Goal: Information Seeking & Learning: Learn about a topic

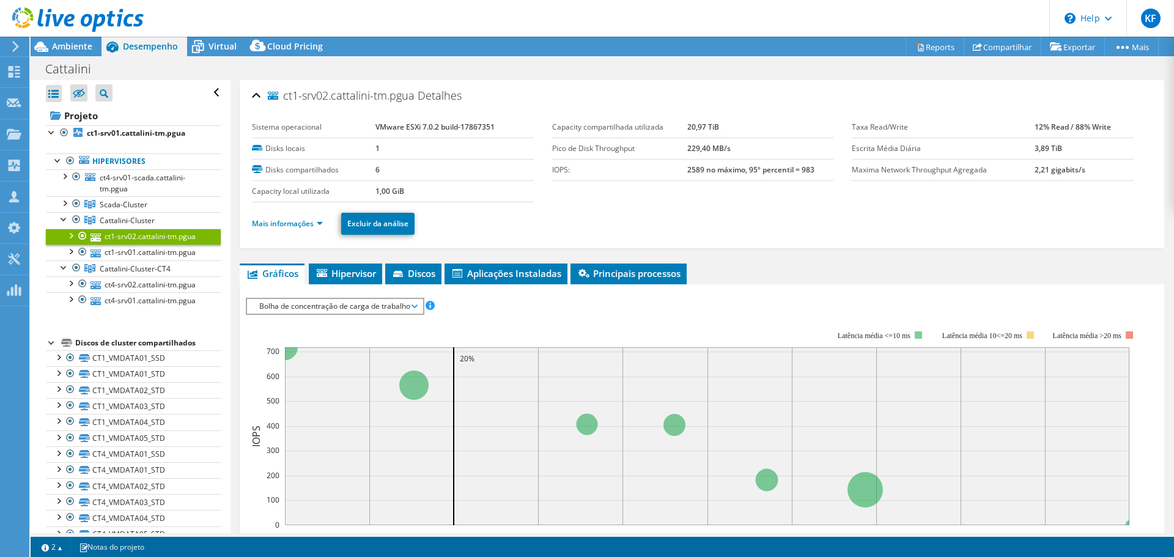
select select "SouthAmerica"
select select "USD"
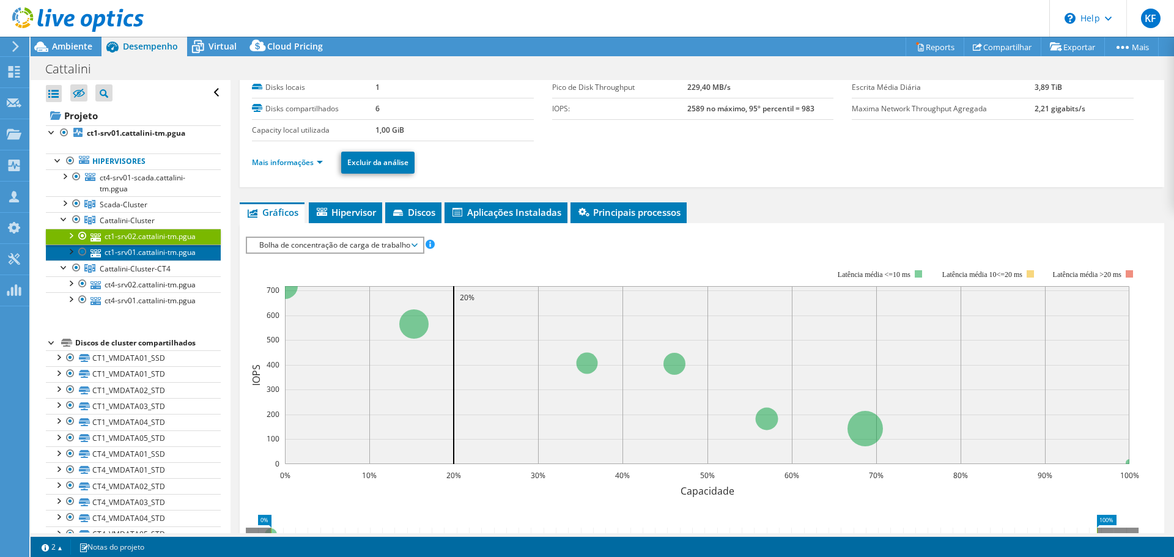
click at [168, 255] on link "ct1-srv01.cattalini-tm.pgua" at bounding box center [133, 253] width 175 height 16
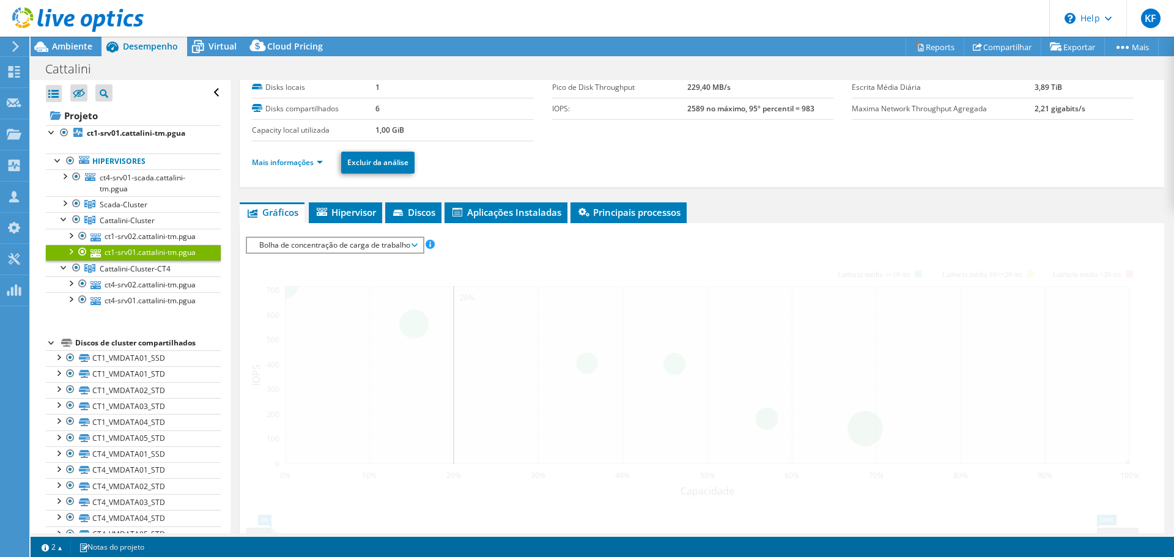
click at [68, 251] on div at bounding box center [70, 251] width 12 height 12
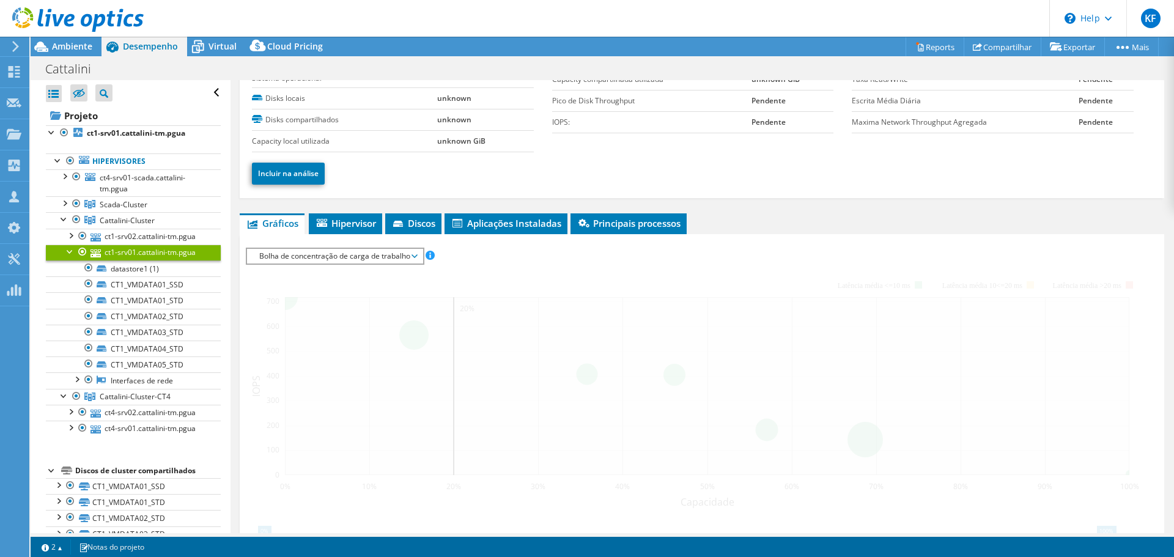
click at [72, 250] on div at bounding box center [70, 251] width 12 height 12
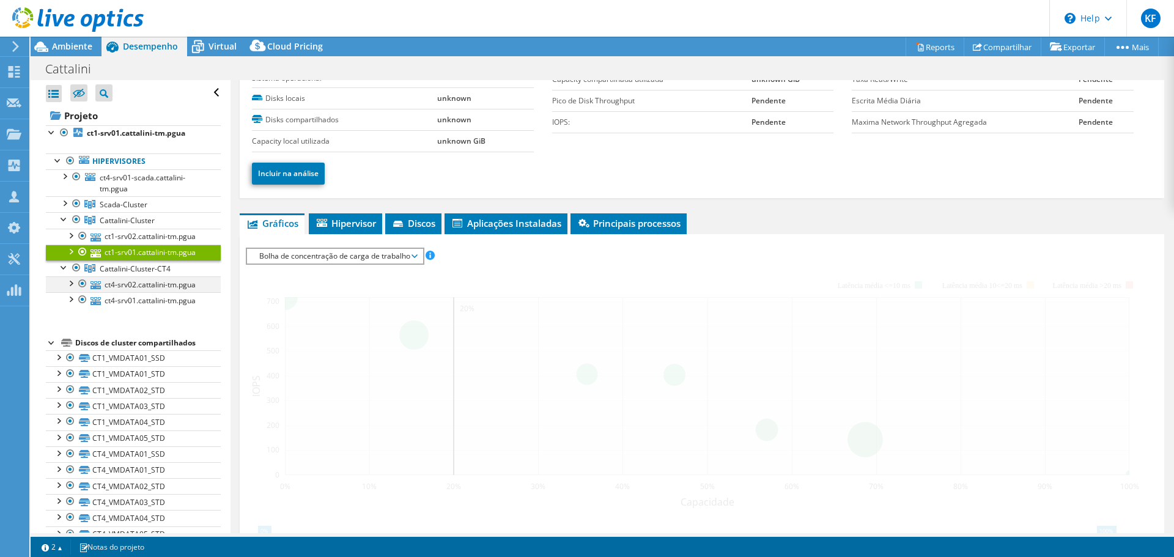
click at [68, 280] on div at bounding box center [70, 282] width 12 height 12
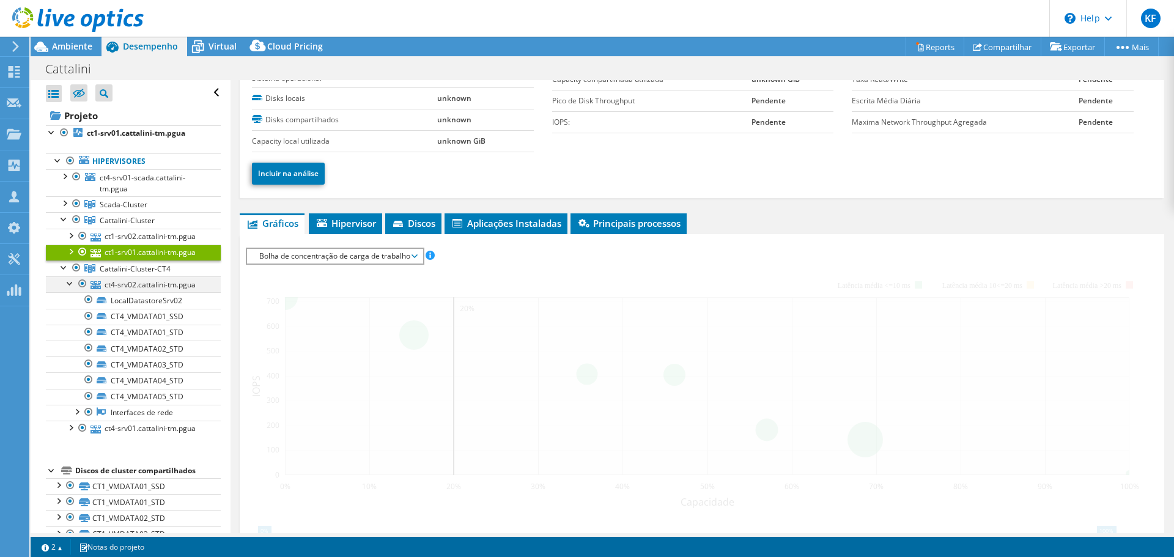
click at [68, 280] on div at bounding box center [70, 282] width 12 height 12
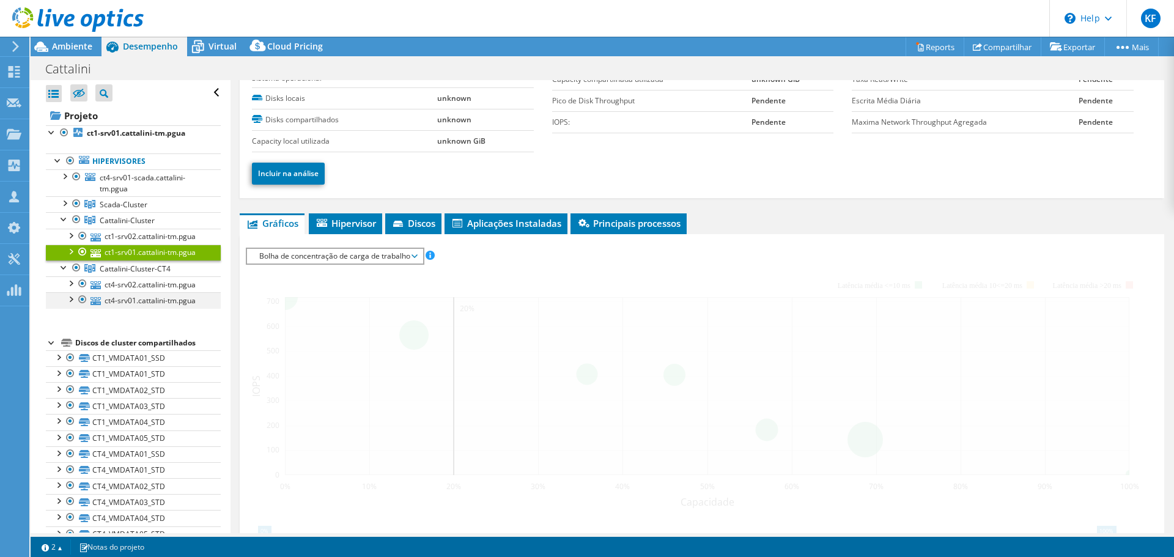
click at [68, 299] on div at bounding box center [70, 298] width 12 height 12
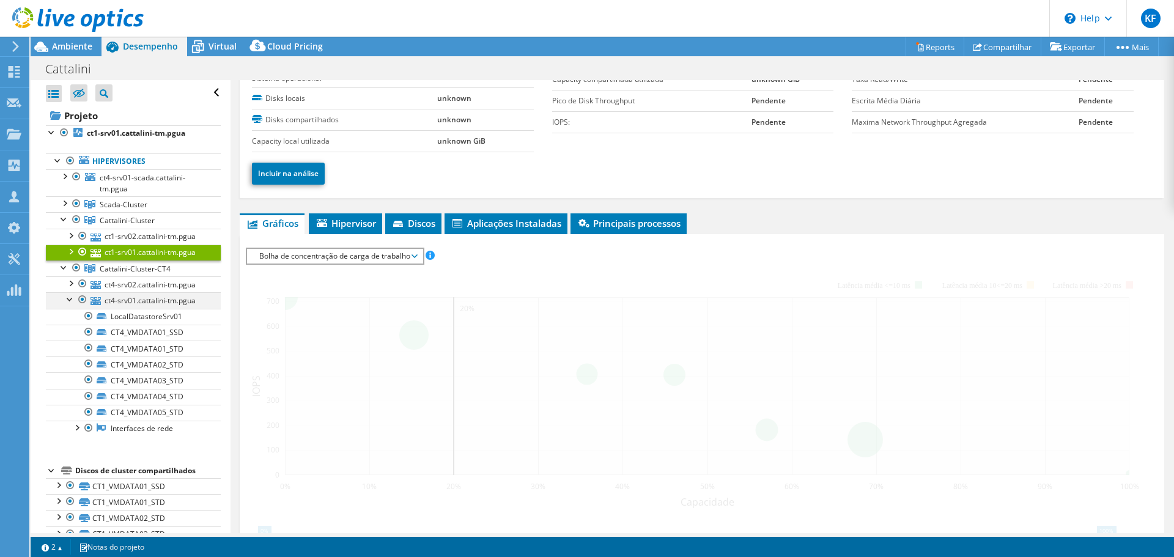
click at [68, 299] on div at bounding box center [70, 298] width 12 height 12
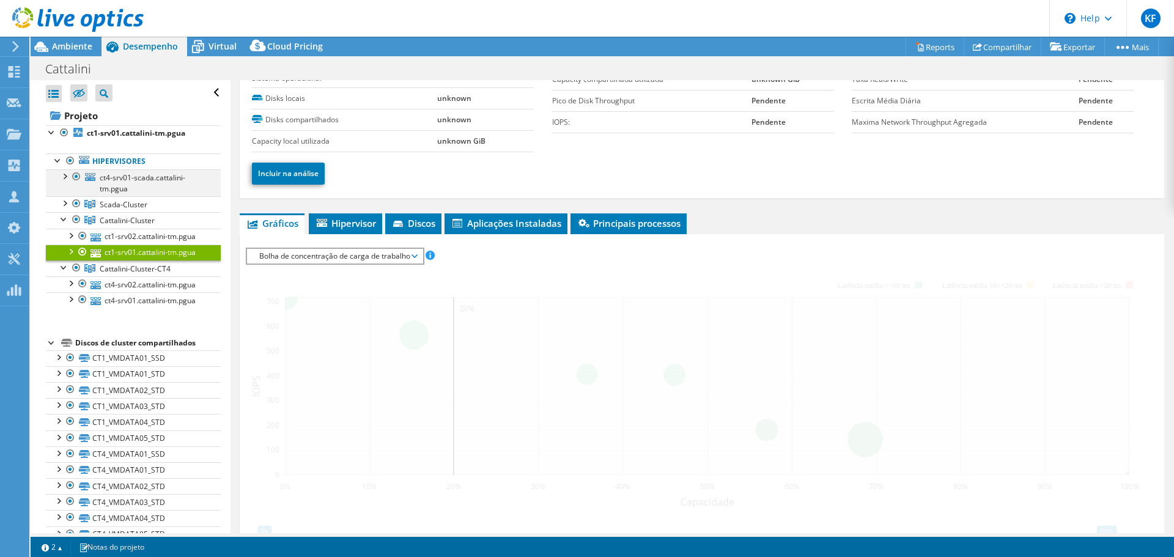
click at [61, 177] on div at bounding box center [64, 175] width 12 height 12
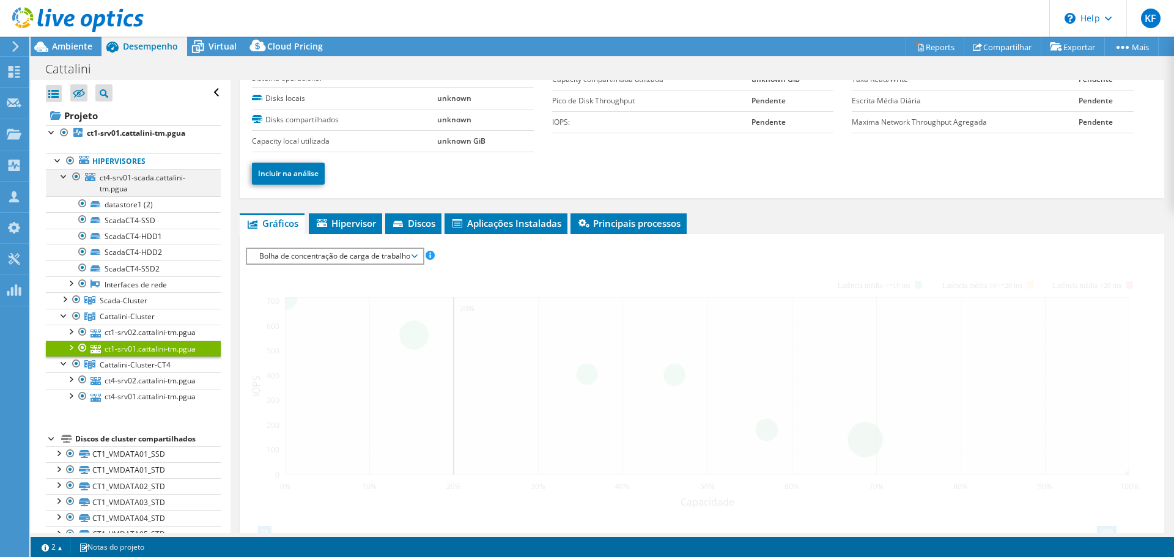
click at [61, 177] on div at bounding box center [64, 175] width 12 height 12
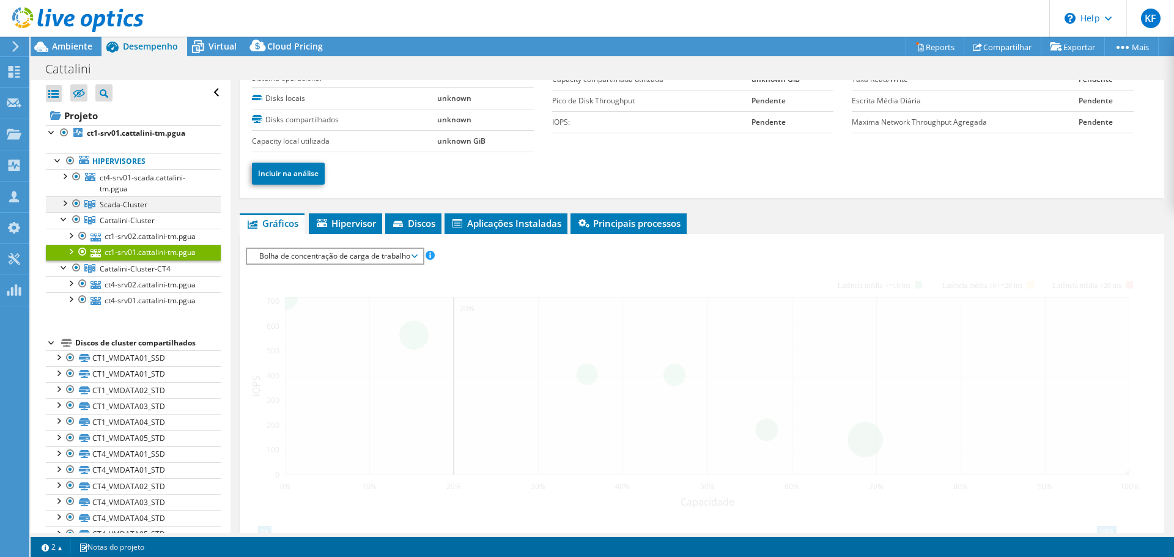
click at [68, 202] on div at bounding box center [64, 202] width 12 height 12
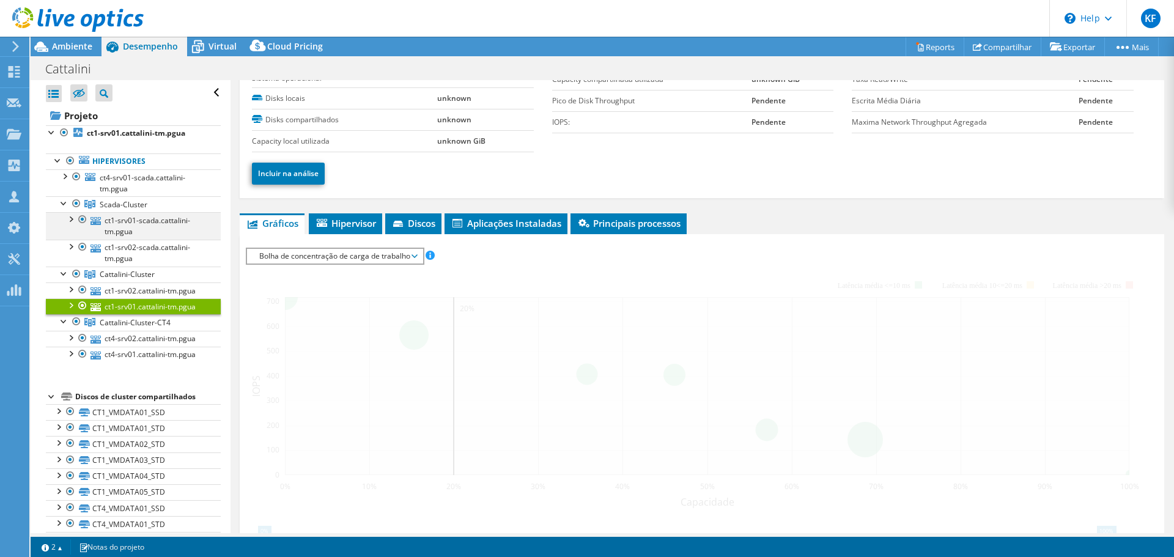
click at [65, 222] on div at bounding box center [70, 218] width 12 height 12
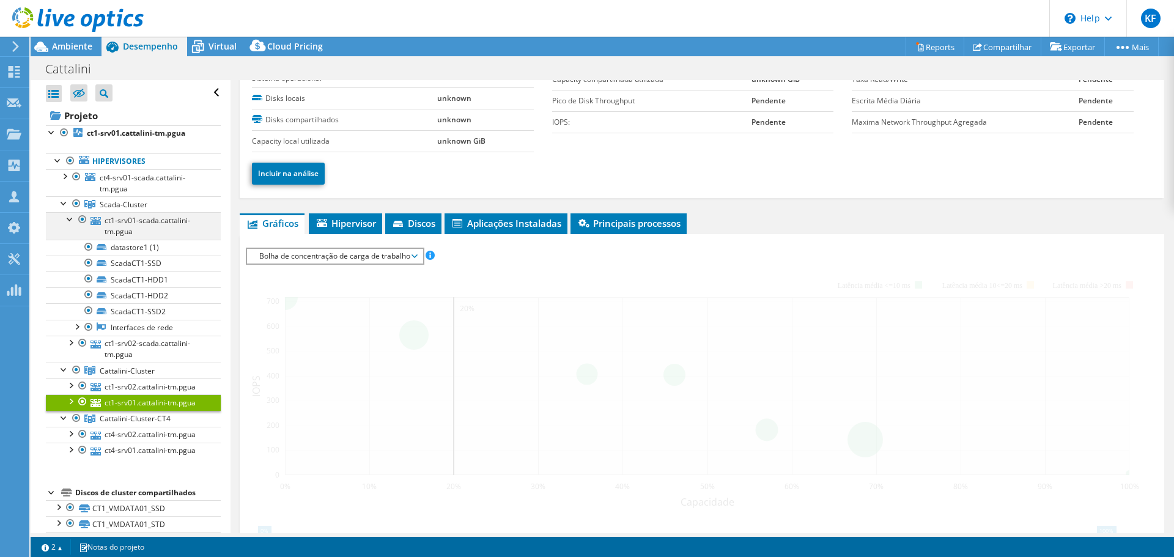
click at [65, 222] on div at bounding box center [70, 218] width 12 height 12
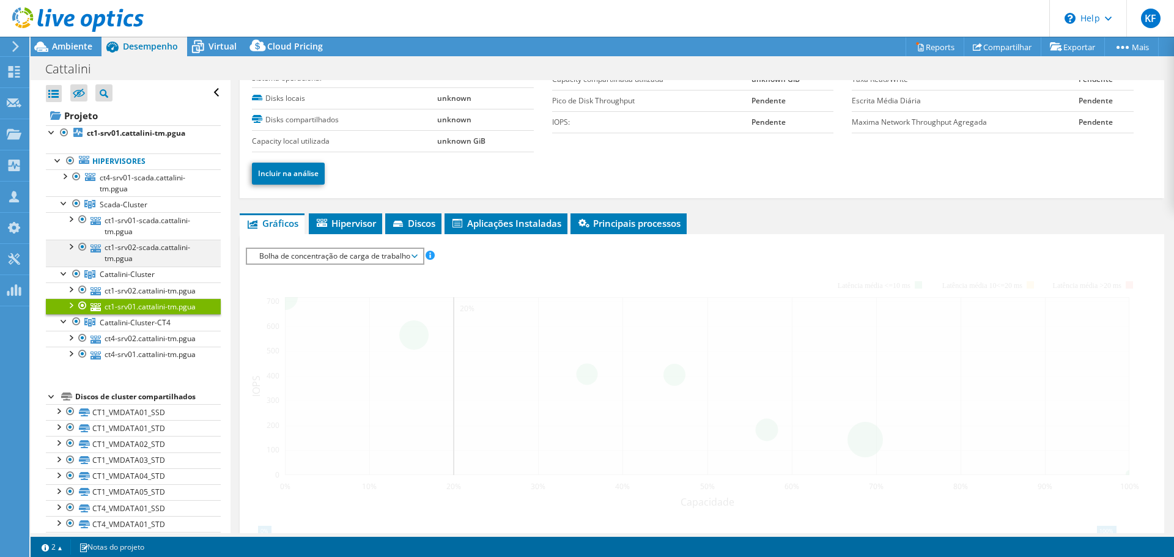
click at [73, 246] on div at bounding box center [70, 246] width 12 height 12
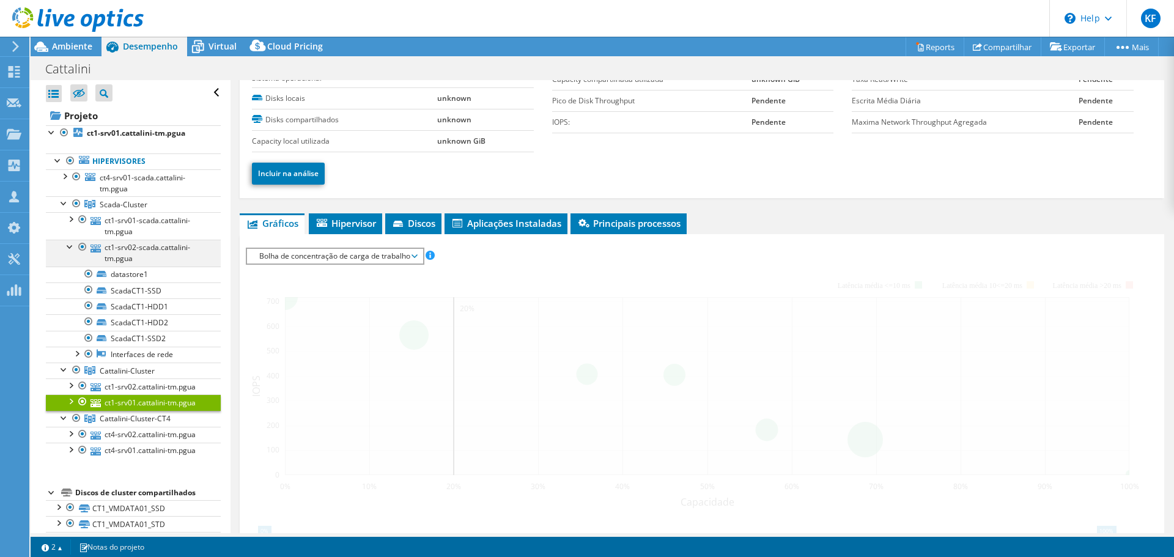
click at [73, 246] on div at bounding box center [70, 246] width 12 height 12
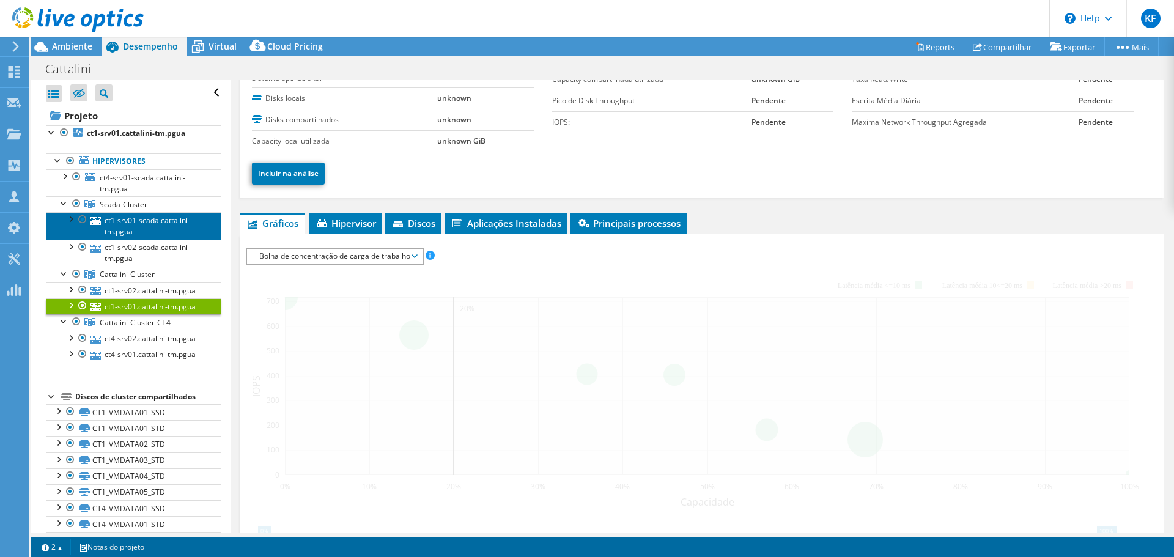
click at [176, 226] on link "ct1-srv01-scada.cattalini-tm.pgua" at bounding box center [133, 225] width 175 height 27
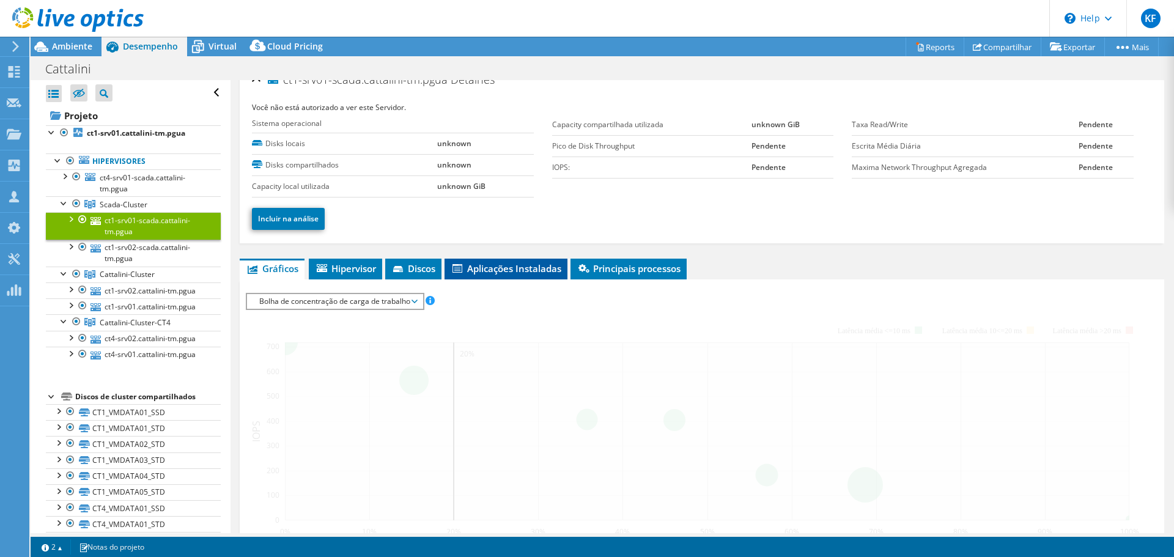
scroll to position [0, 0]
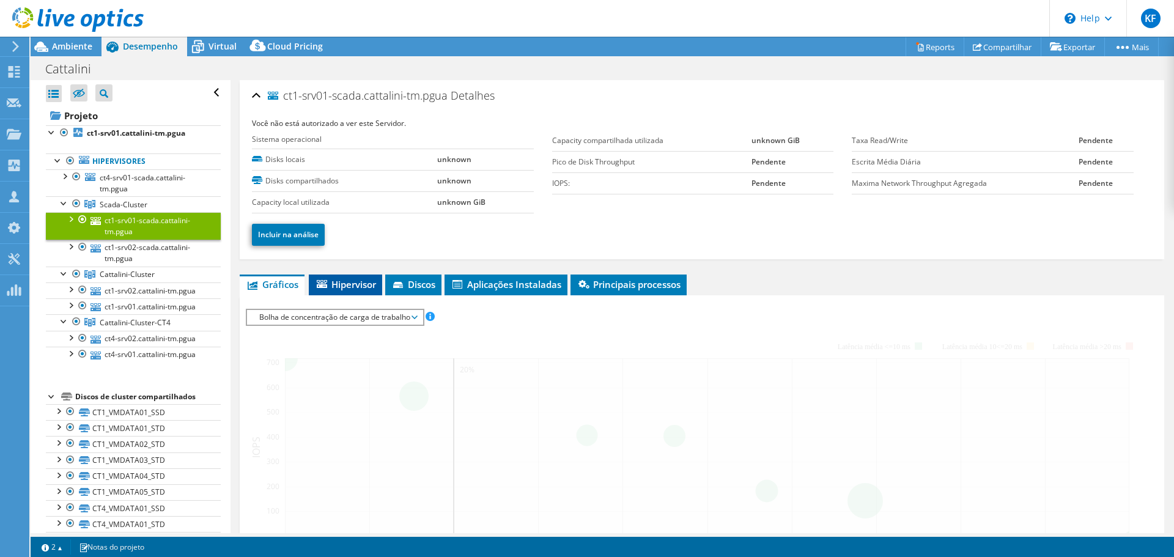
click at [361, 289] on span "Hipervisor" at bounding box center [345, 284] width 61 height 12
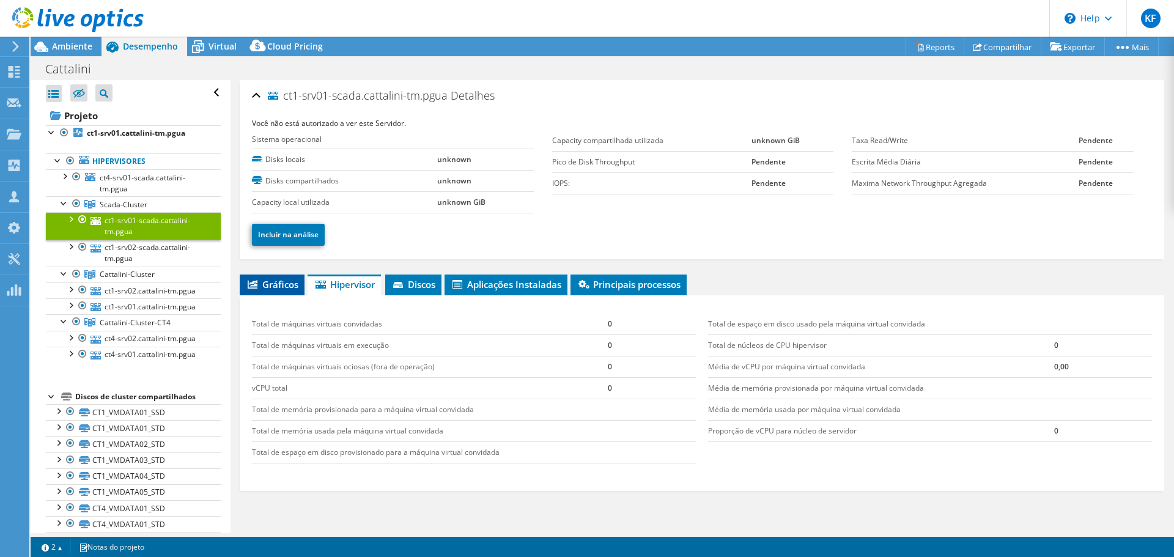
click at [263, 286] on span "Gráficos" at bounding box center [272, 284] width 53 height 12
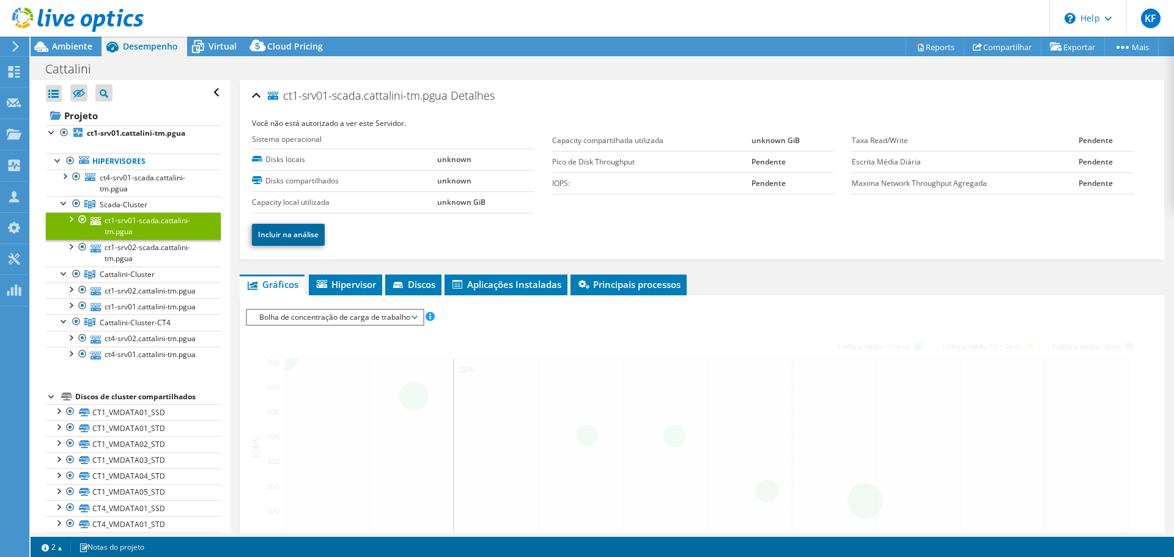
click at [283, 229] on link "Incluir na análise" at bounding box center [288, 235] width 73 height 22
click at [138, 206] on span "Scada-Cluster" at bounding box center [124, 204] width 48 height 10
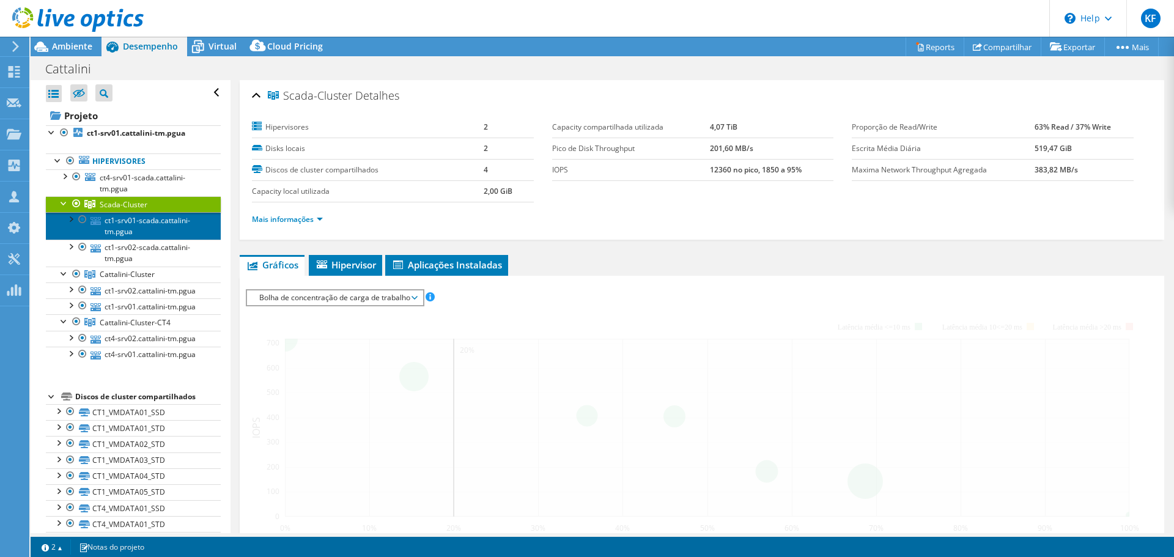
click at [143, 229] on link "ct1-srv01-scada.cattalini-tm.pgua" at bounding box center [133, 225] width 175 height 27
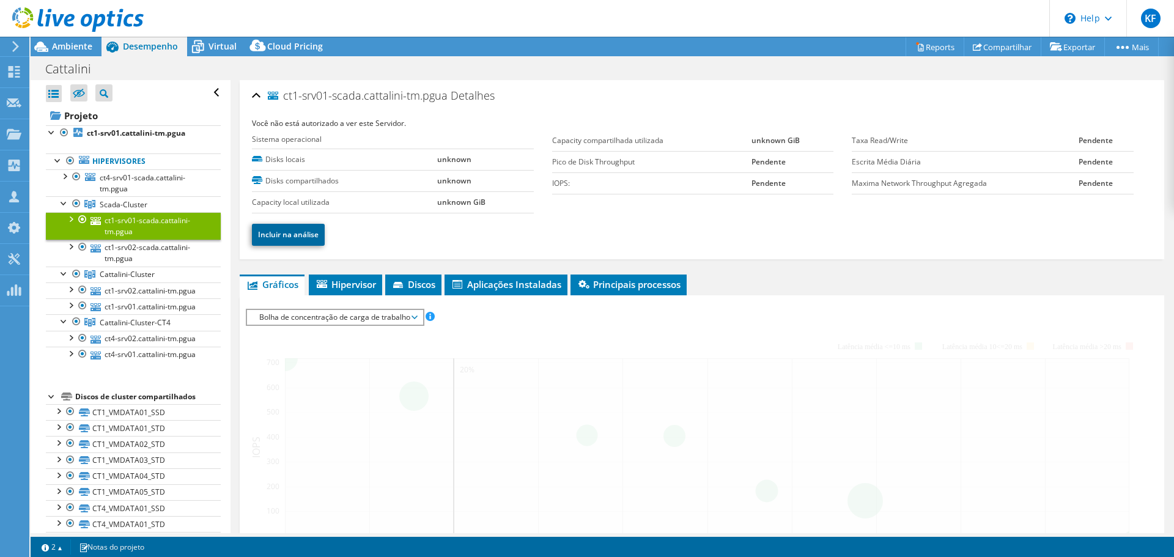
click at [313, 237] on link "Incluir na análise" at bounding box center [288, 235] width 73 height 22
click at [343, 283] on span "Hipervisor" at bounding box center [345, 284] width 61 height 12
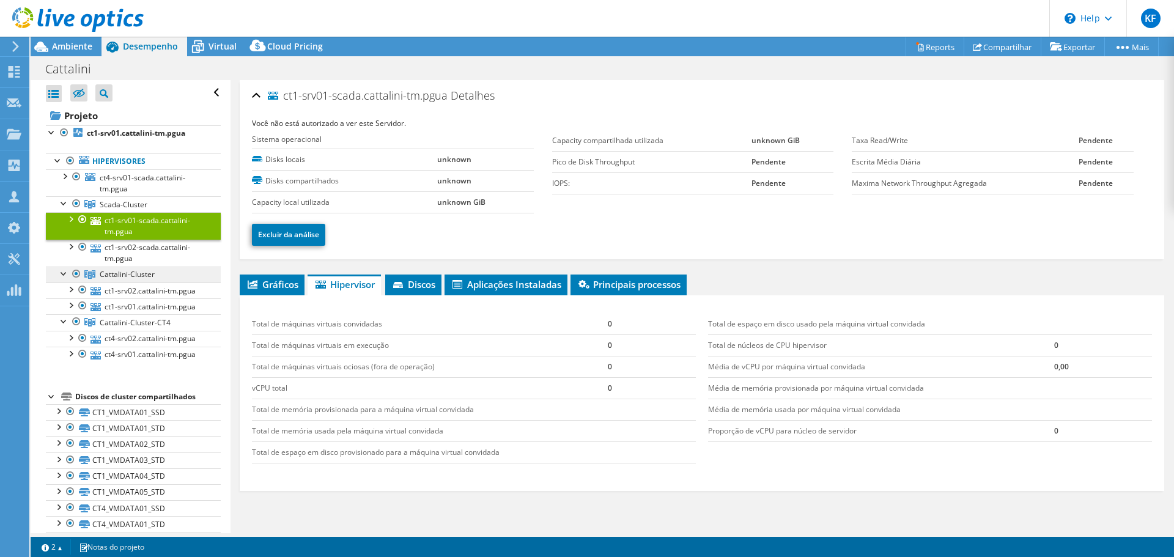
drag, startPoint x: 274, startPoint y: 287, endPoint x: 193, endPoint y: 282, distance: 80.9
click at [273, 287] on span "Gráficos" at bounding box center [272, 284] width 53 height 12
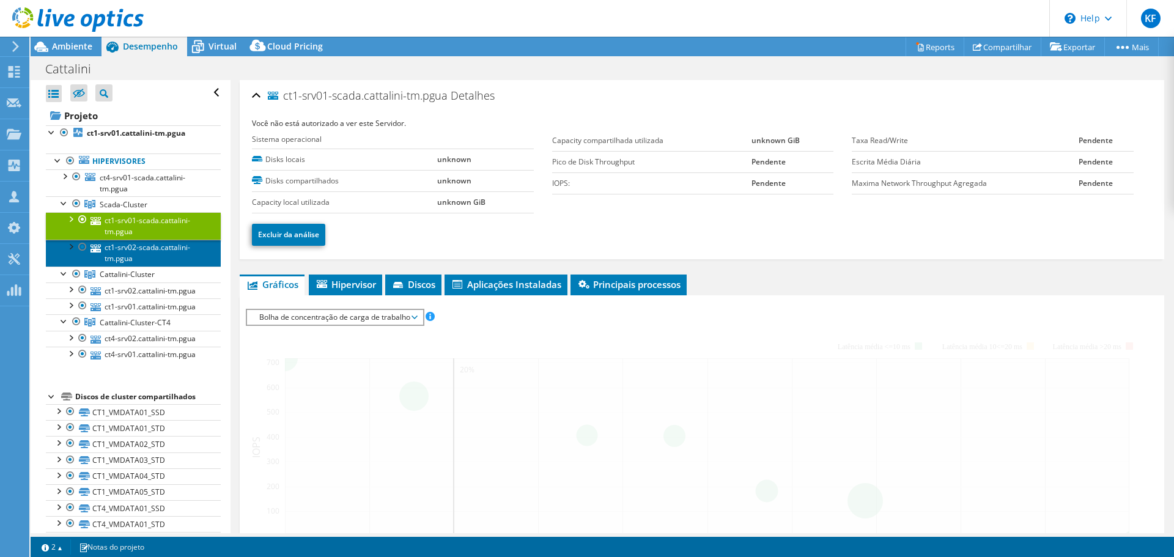
click at [171, 261] on link "ct1-srv02-scada.cattalini-tm.pgua" at bounding box center [133, 253] width 175 height 27
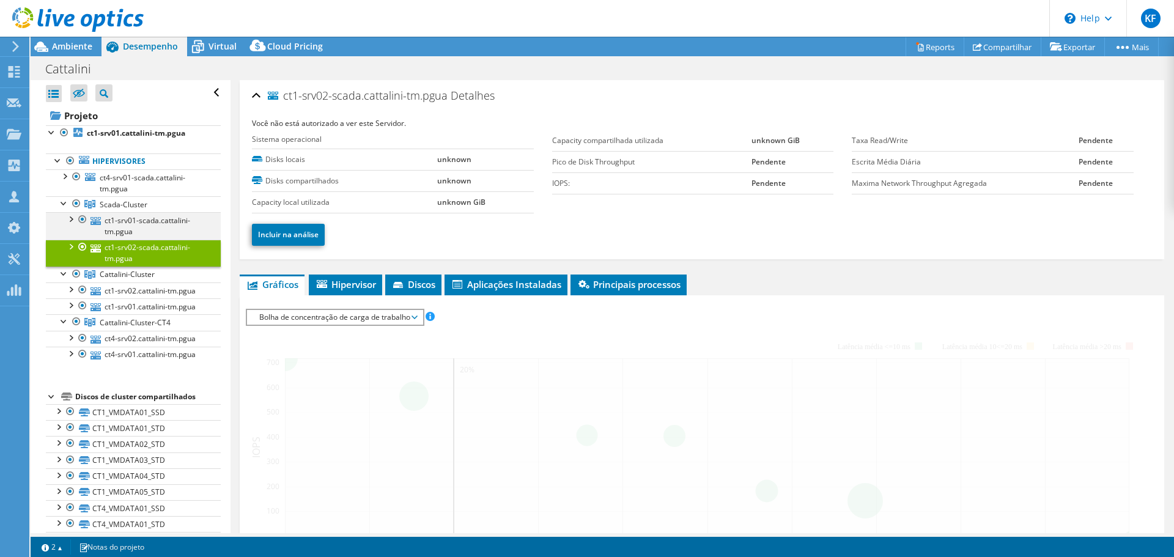
click at [68, 219] on div at bounding box center [70, 218] width 12 height 12
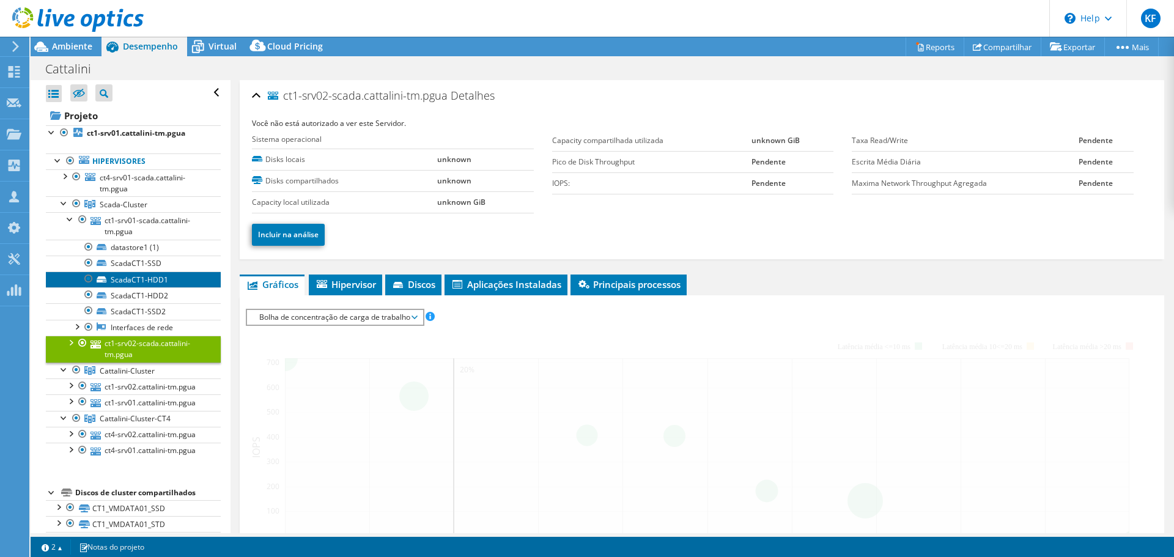
click at [190, 283] on link "ScadaCT1-HDD1" at bounding box center [133, 280] width 175 height 16
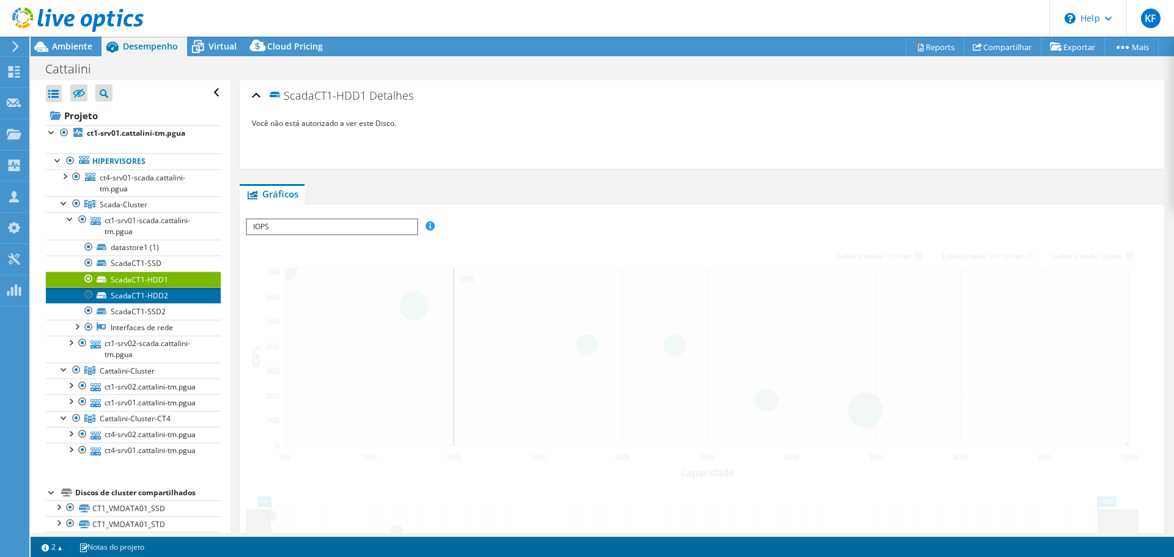
click at [190, 295] on link "ScadaCT1-HDD2" at bounding box center [133, 295] width 175 height 16
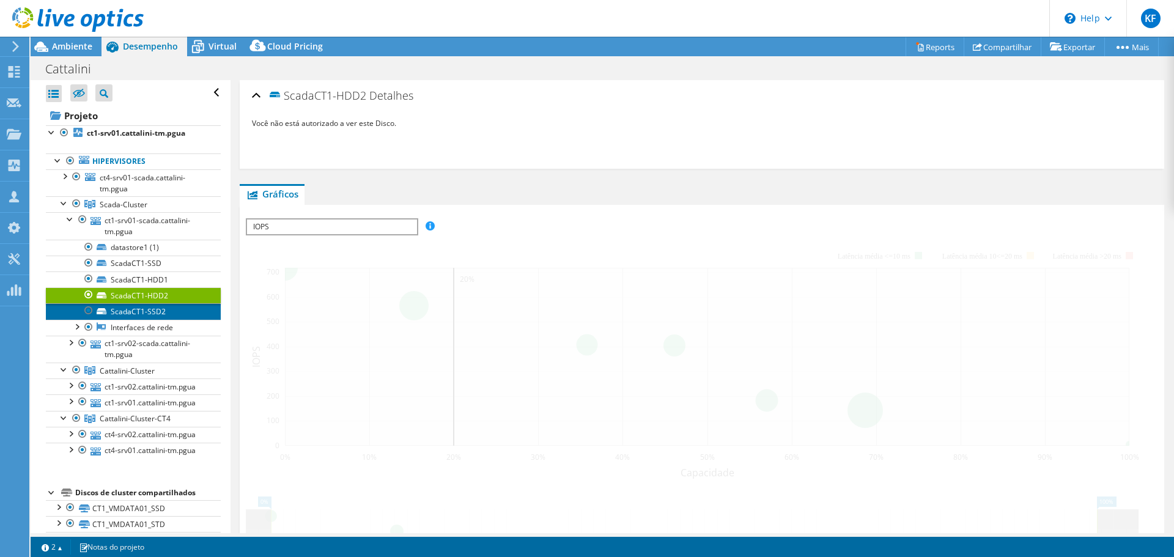
click at [190, 309] on link "ScadaCT1-SSD2" at bounding box center [133, 311] width 175 height 16
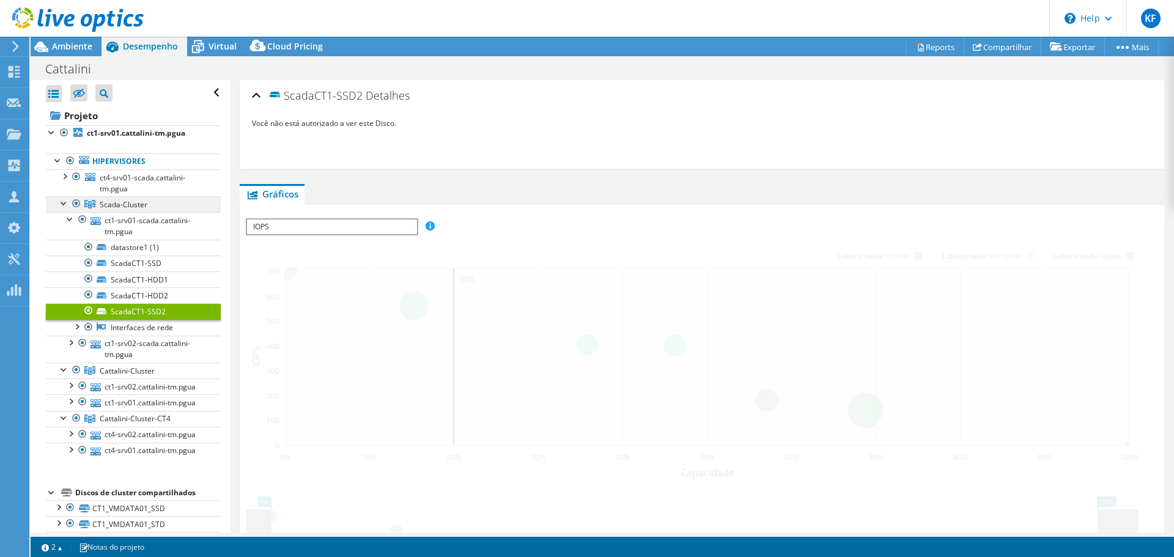
click at [119, 204] on span "Scada-Cluster" at bounding box center [124, 204] width 48 height 10
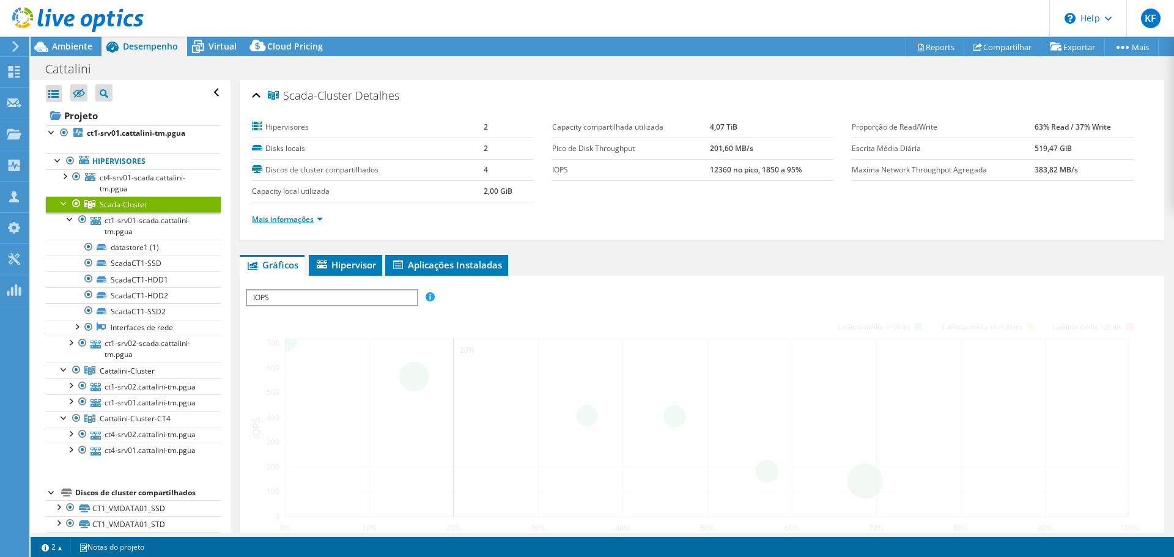
click at [311, 218] on link "Mais informações" at bounding box center [287, 219] width 71 height 10
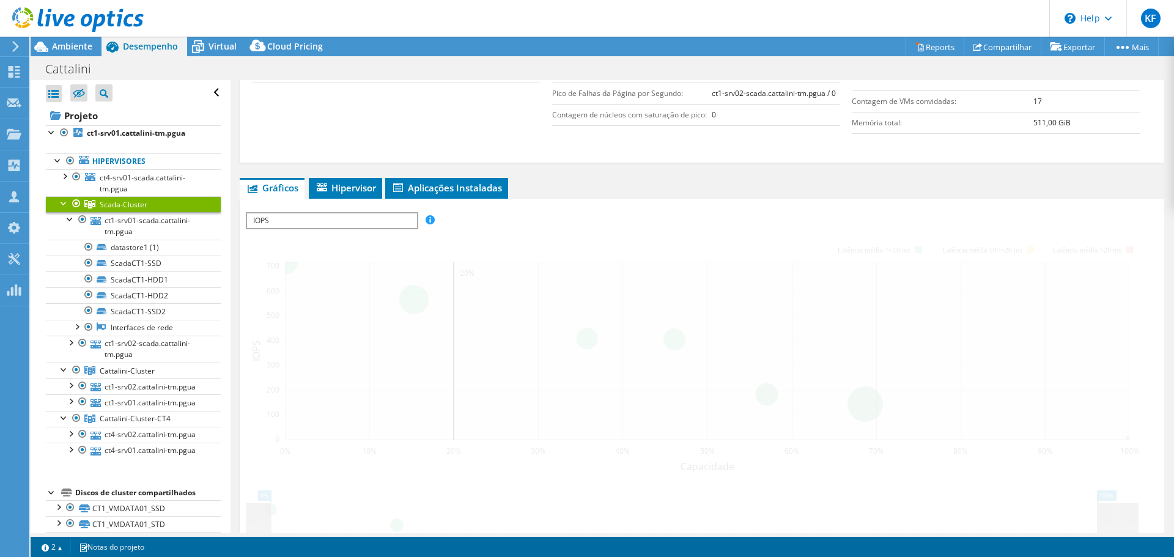
scroll to position [367, 0]
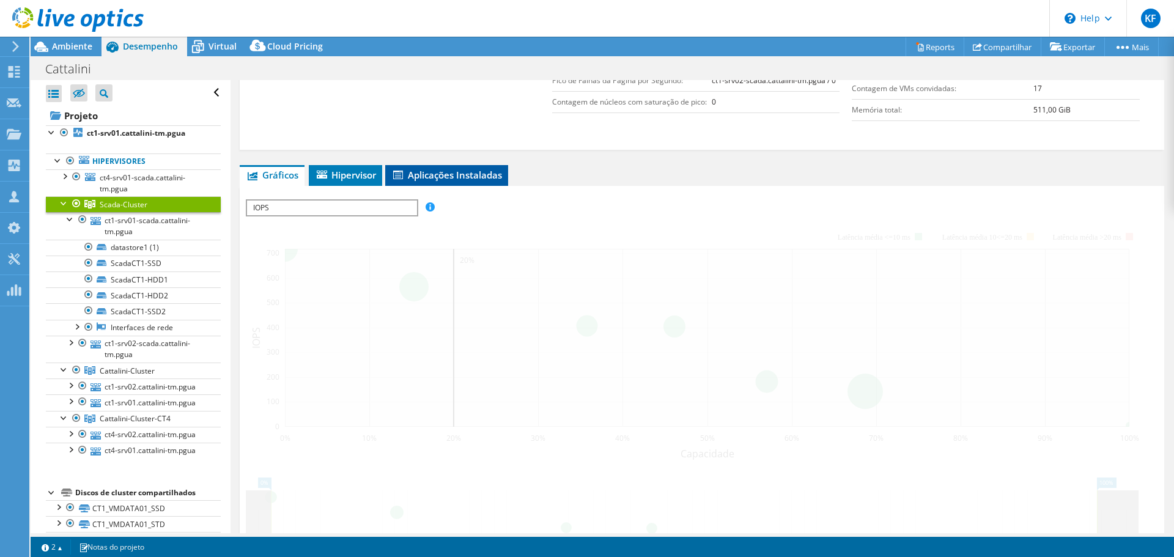
click at [403, 169] on span "Aplicações Instaladas" at bounding box center [446, 175] width 111 height 12
